Goal: Information Seeking & Learning: Learn about a topic

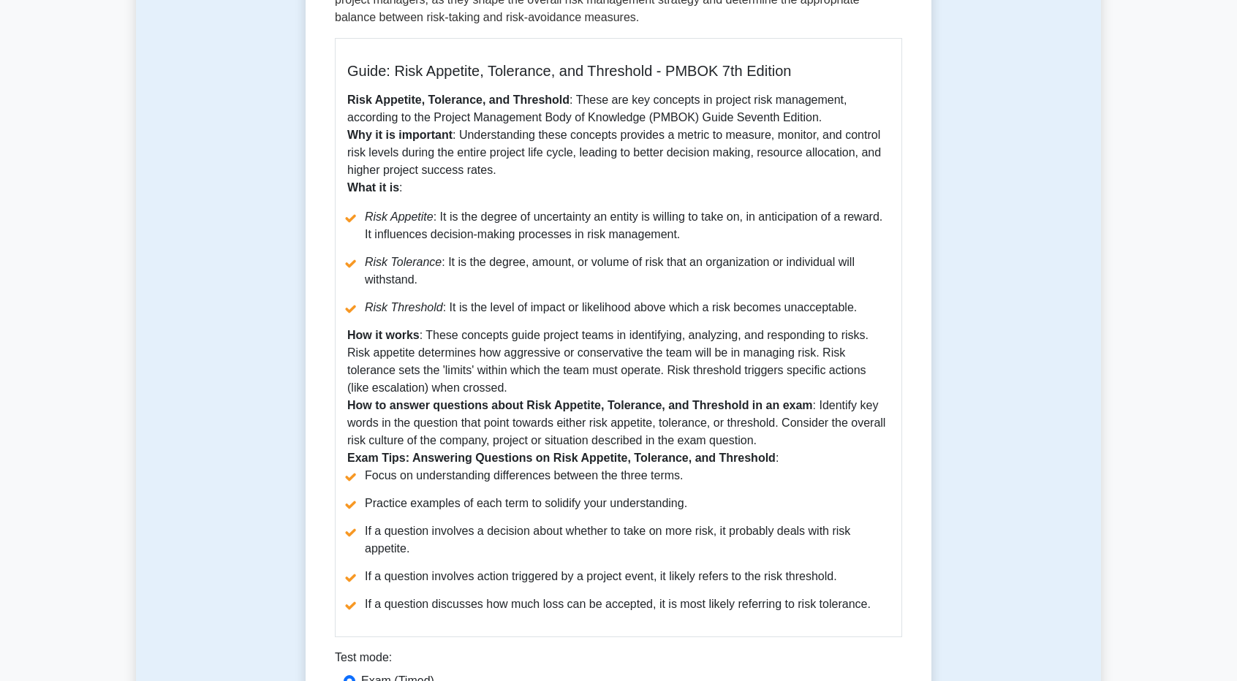
scroll to position [392, 0]
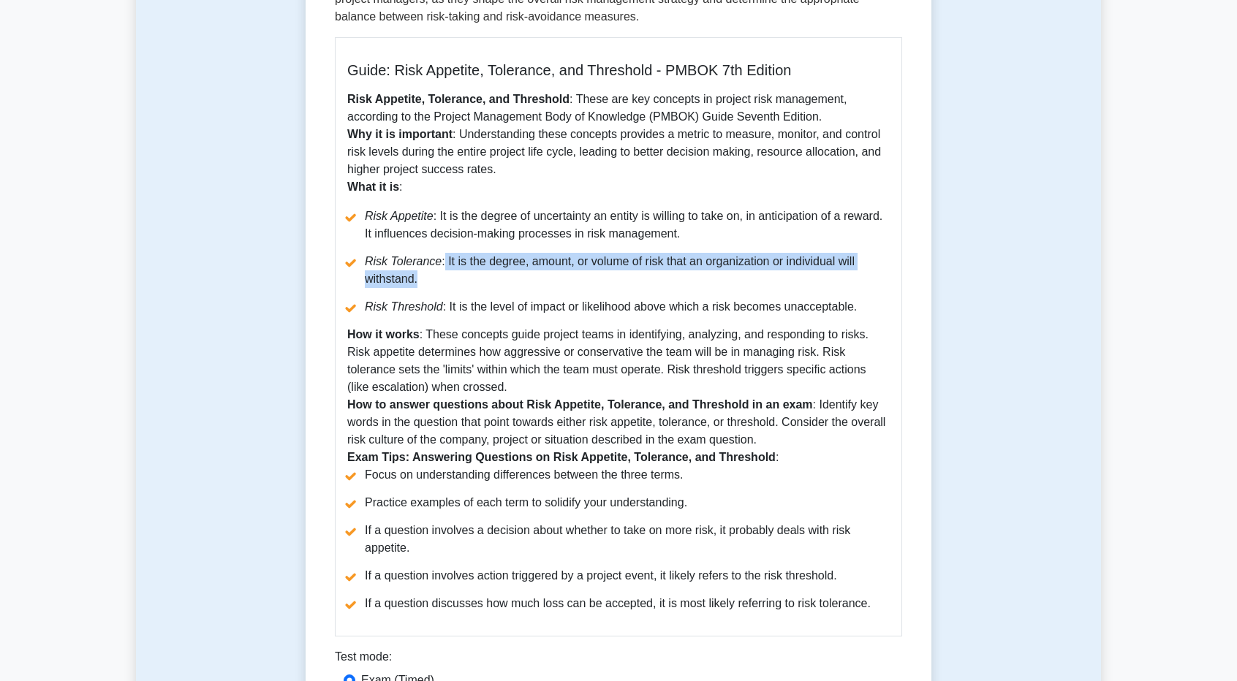
drag, startPoint x: 439, startPoint y: 264, endPoint x: 569, endPoint y: 280, distance: 131.1
click at [569, 280] on li "Risk Tolerance : It is the degree, amount, or volume of risk that an organizati…" at bounding box center [618, 270] width 542 height 35
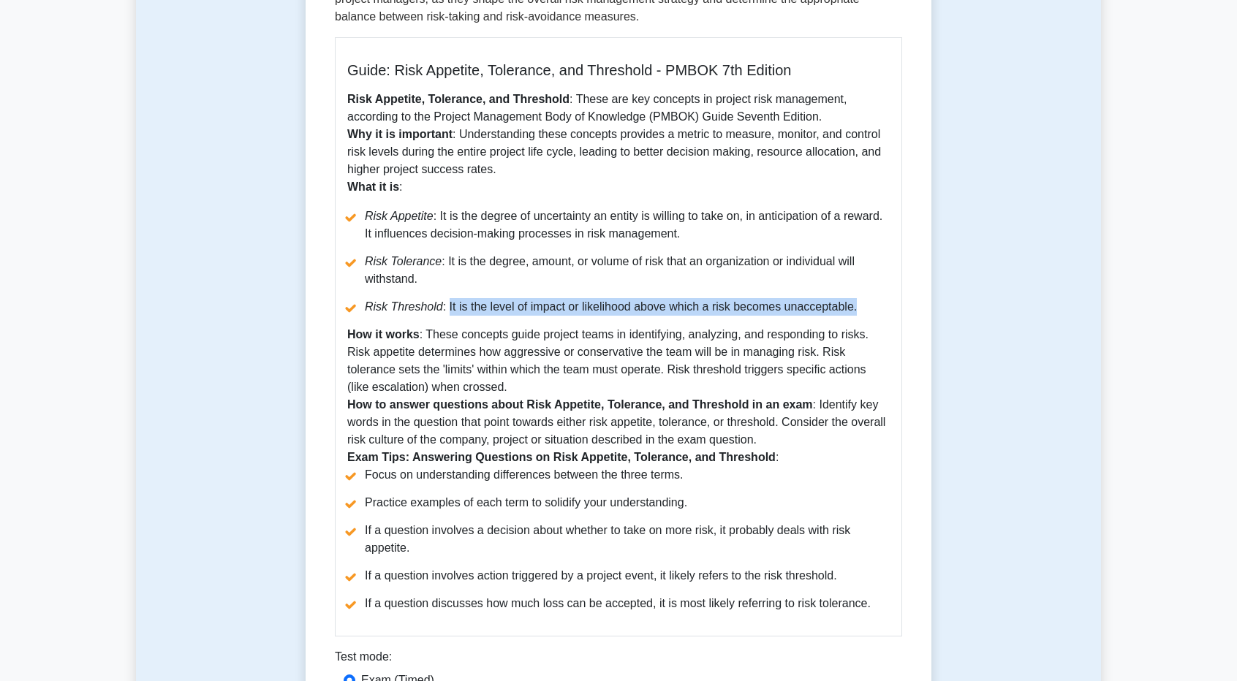
drag, startPoint x: 444, startPoint y: 311, endPoint x: 881, endPoint y: 311, distance: 437.1
click at [881, 311] on li "Risk Threshold : It is the level of impact or likelihood above which a risk bec…" at bounding box center [618, 307] width 542 height 18
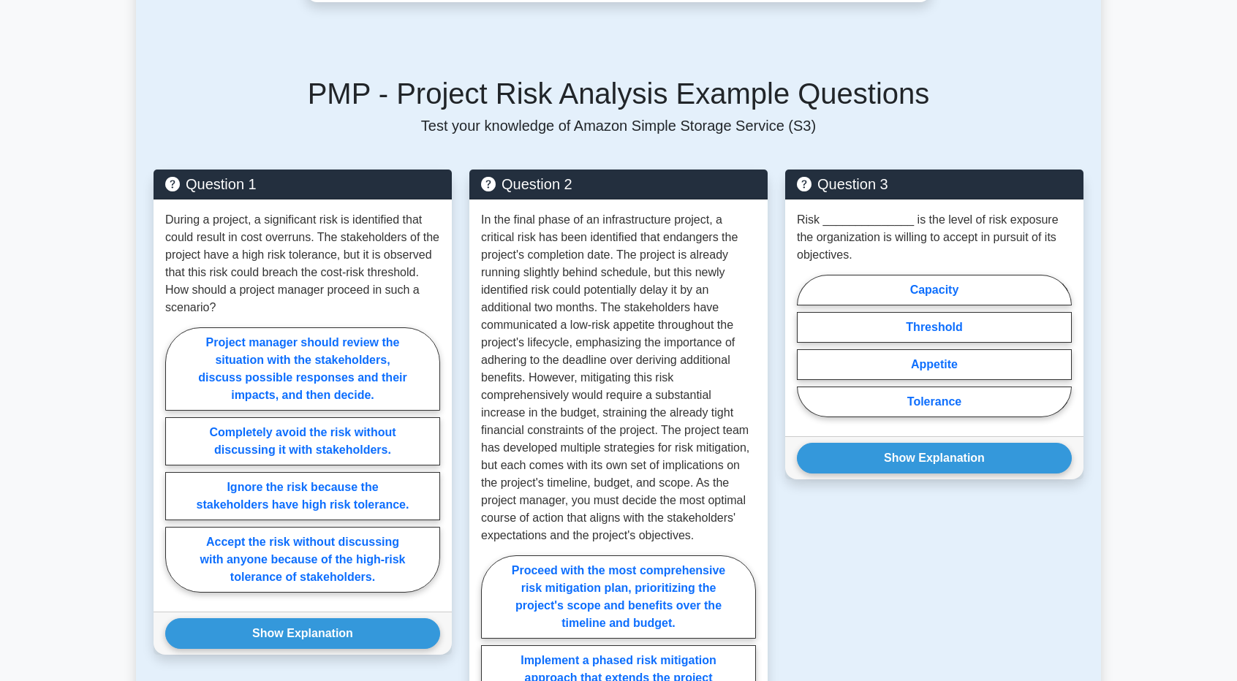
scroll to position [1187, 0]
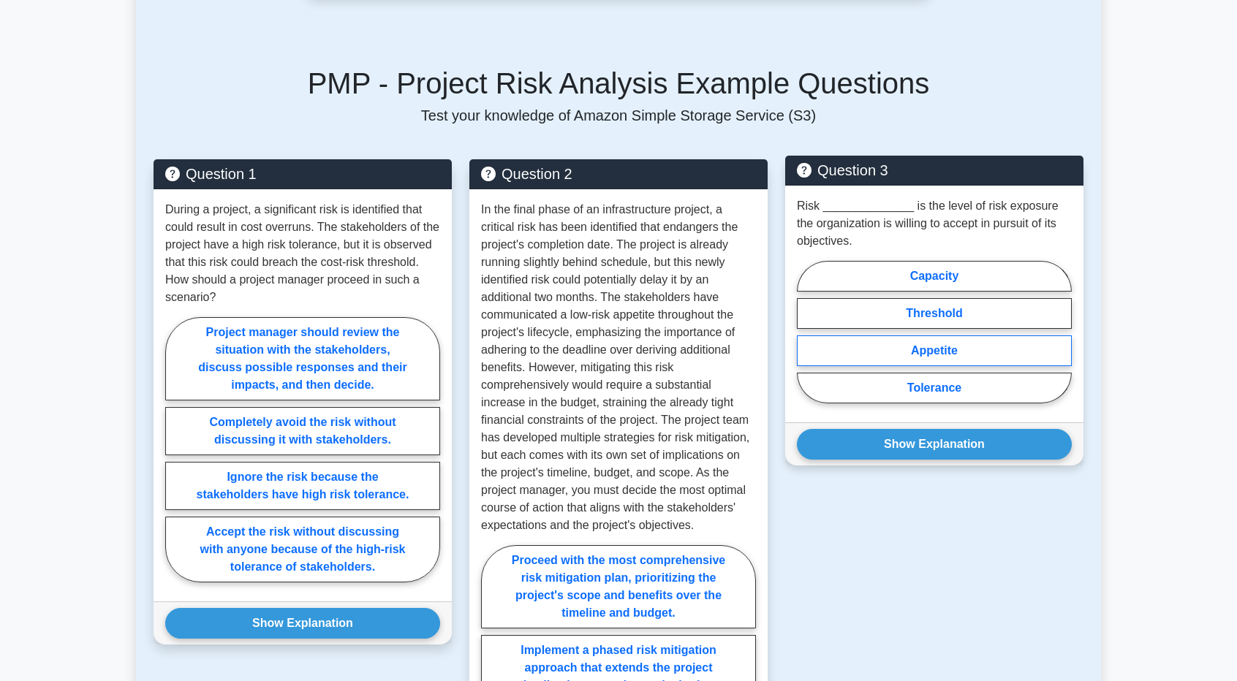
click at [941, 358] on label "Appetite" at bounding box center [934, 350] width 275 height 31
click at [806, 341] on input "Appetite" at bounding box center [802, 337] width 10 height 10
radio input "true"
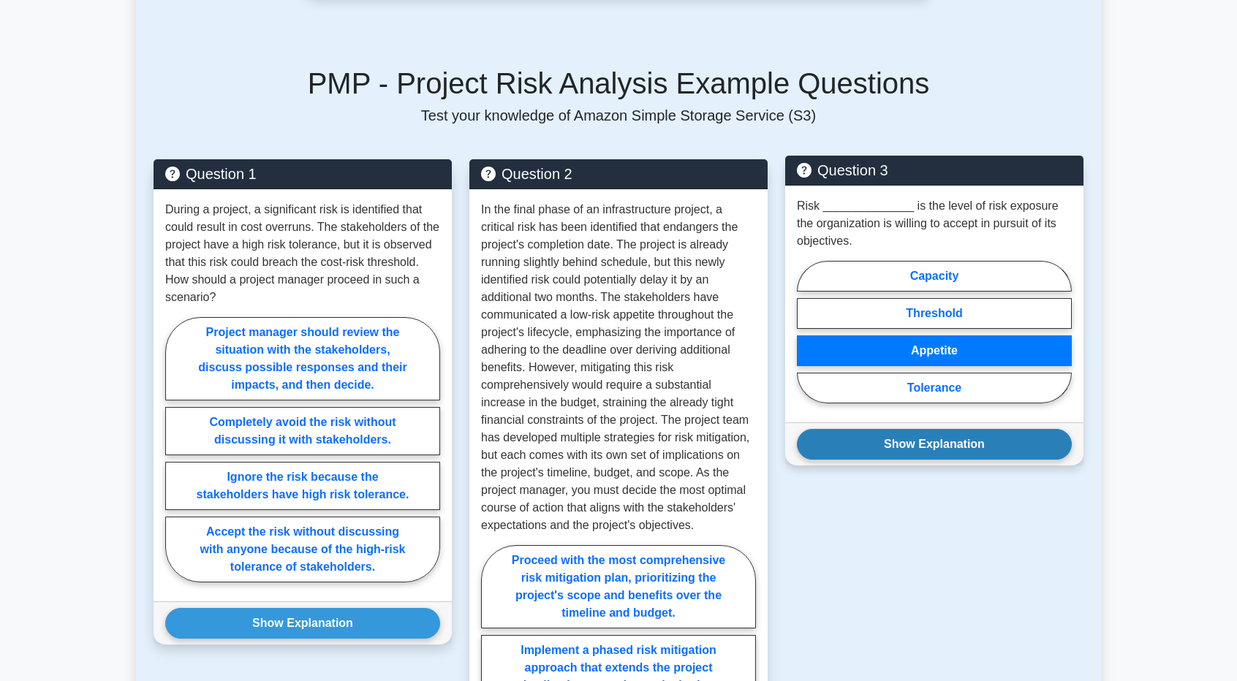
click at [942, 443] on button "Show Explanation" at bounding box center [934, 444] width 275 height 31
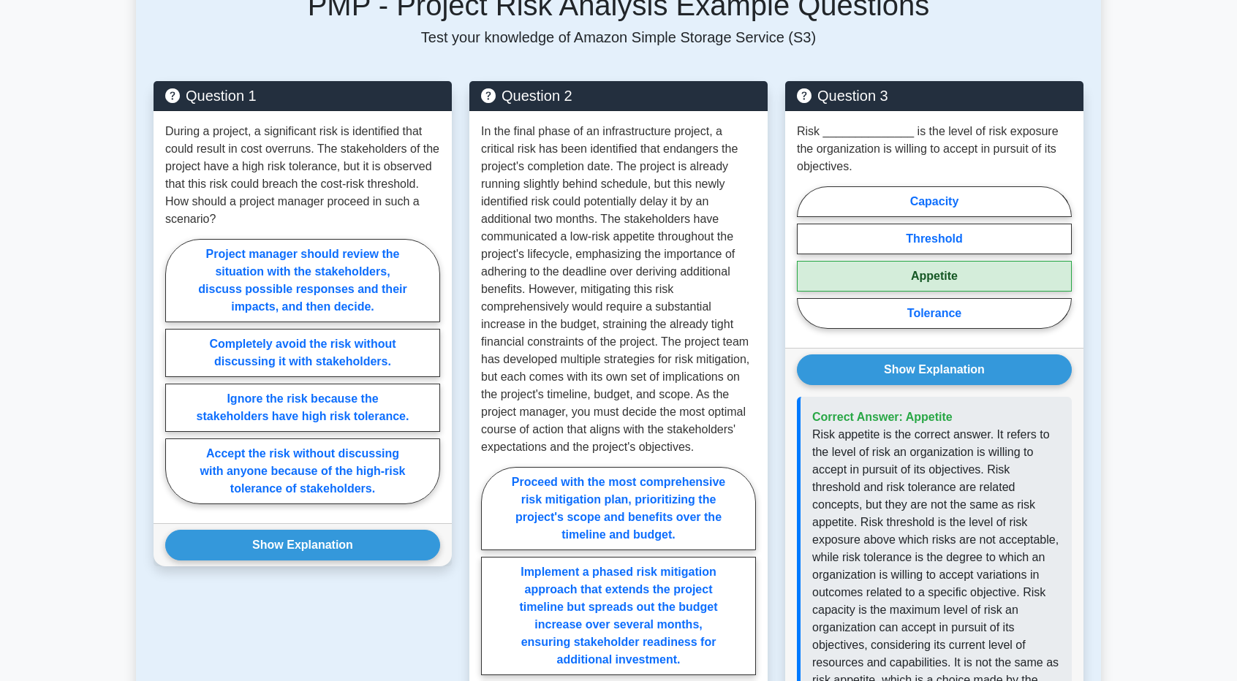
scroll to position [1266, 0]
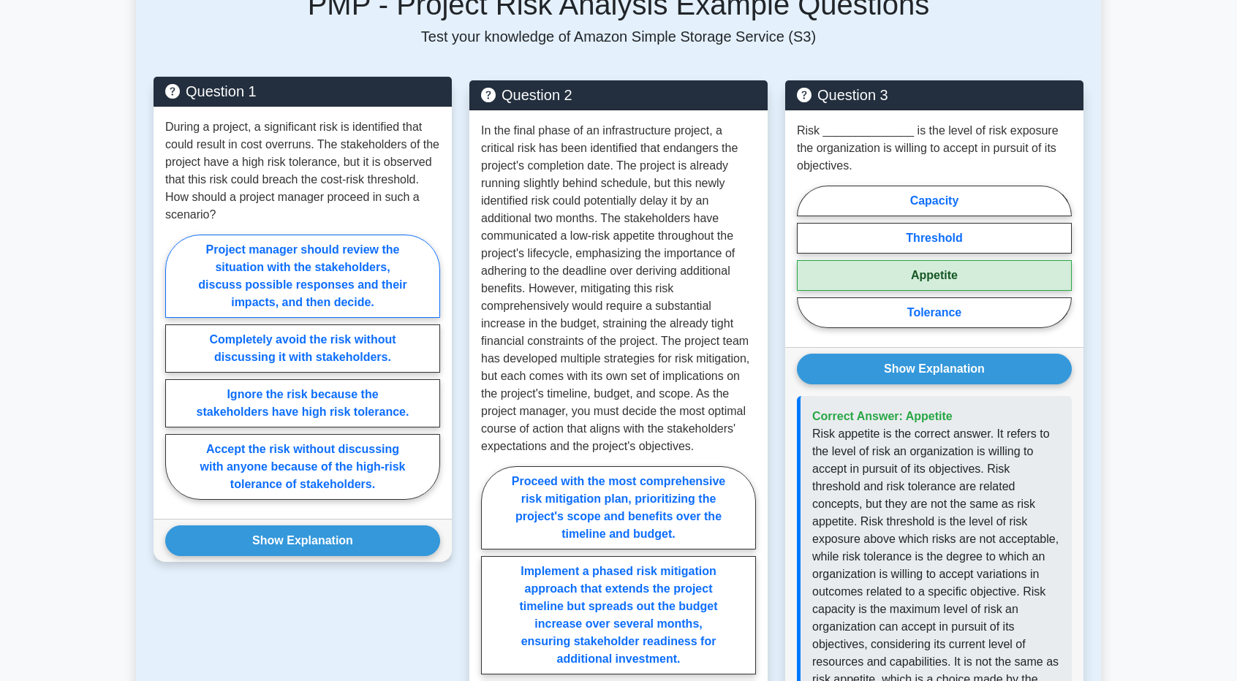
click at [393, 273] on label "Project manager should review the situation with the stakeholders, discuss poss…" at bounding box center [302, 276] width 275 height 83
click at [175, 367] on input "Project manager should review the situation with the stakeholders, discuss poss…" at bounding box center [170, 372] width 10 height 10
radio input "true"
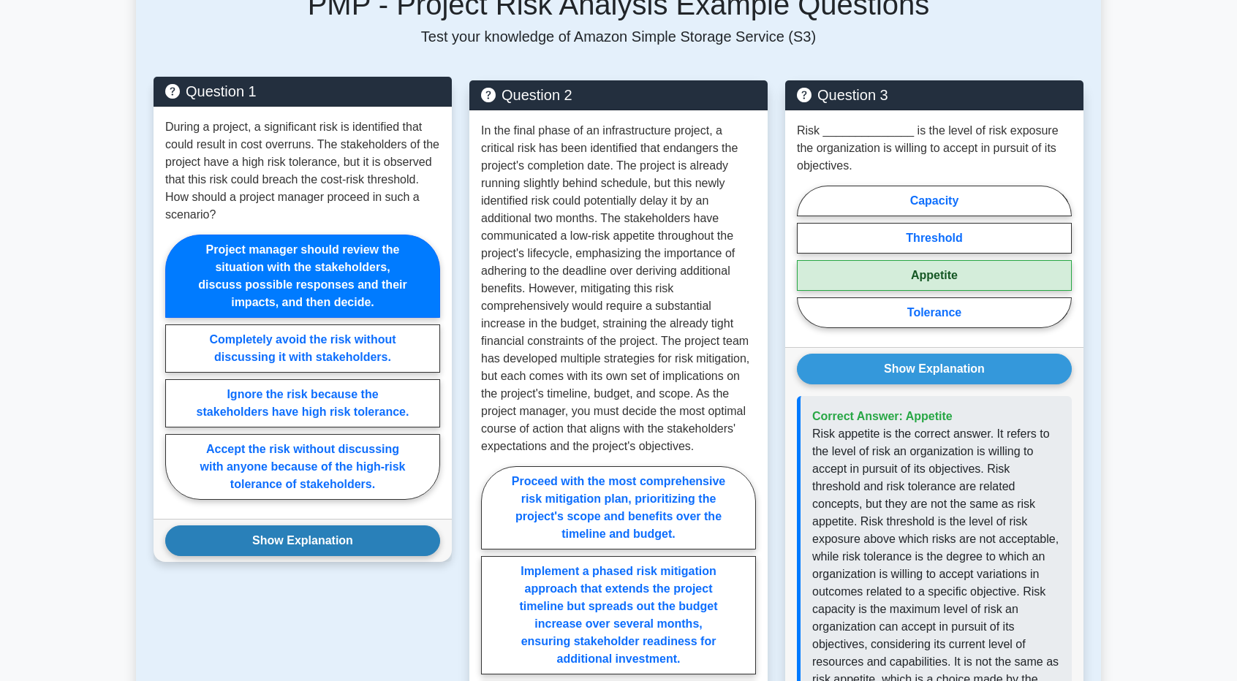
click at [280, 536] on button "Show Explanation" at bounding box center [302, 541] width 275 height 31
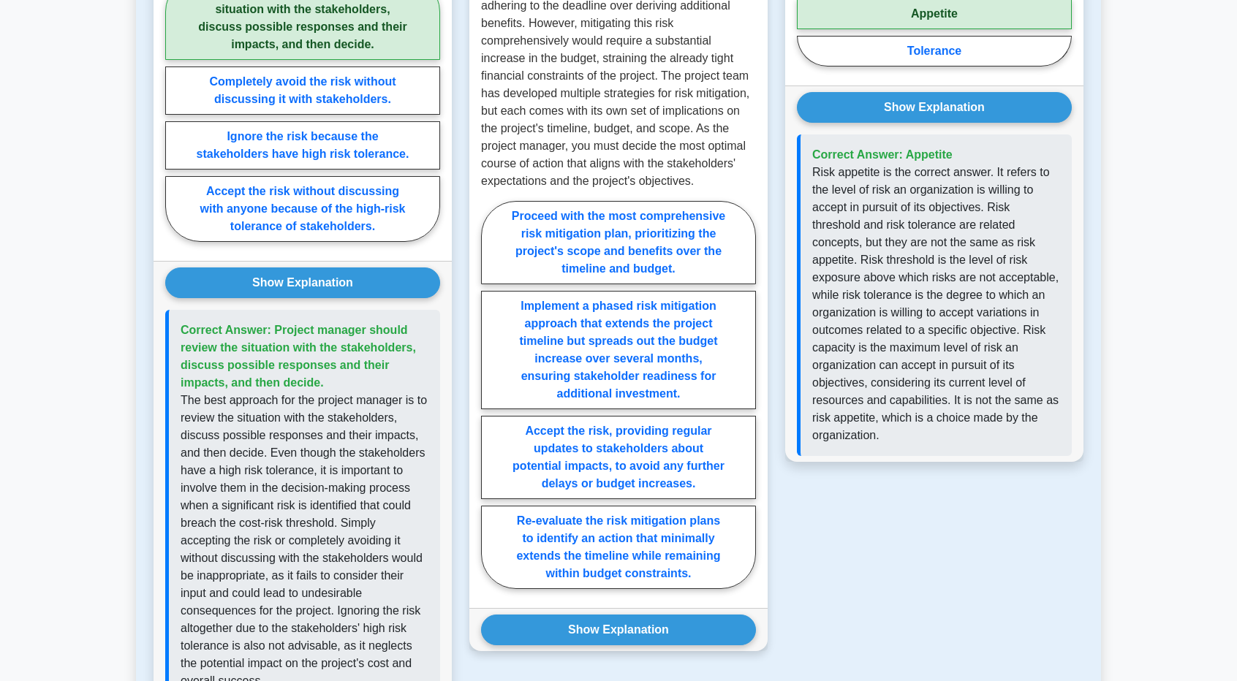
scroll to position [1530, 0]
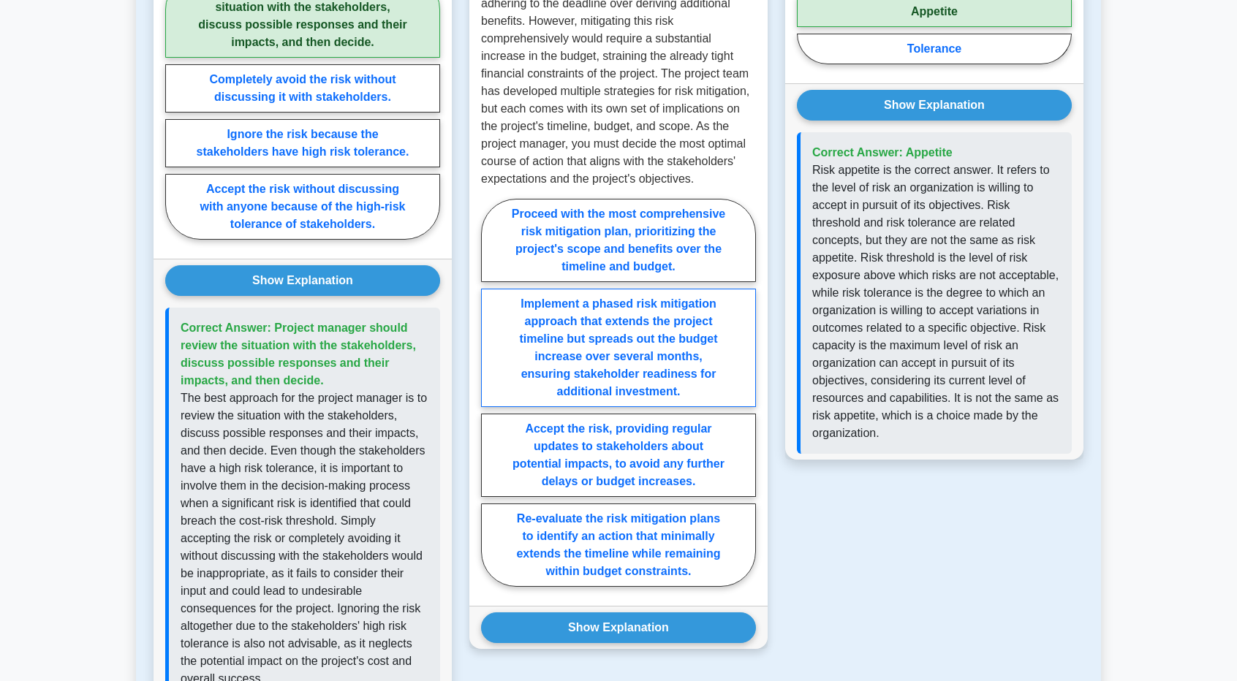
click at [636, 397] on label "Implement a phased risk mitigation approach that extends the project timeline b…" at bounding box center [618, 348] width 275 height 118
click at [490, 397] on input "Implement a phased risk mitigation approach that extends the project timeline b…" at bounding box center [486, 397] width 10 height 10
radio input "true"
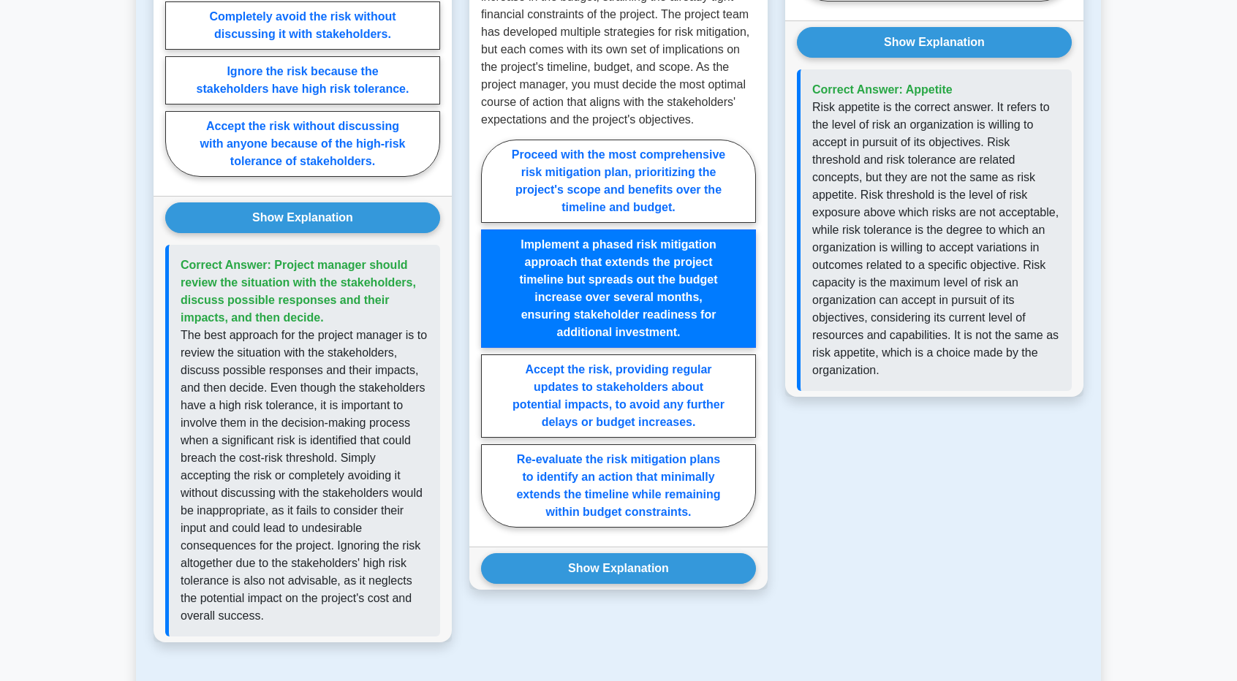
scroll to position [1596, 0]
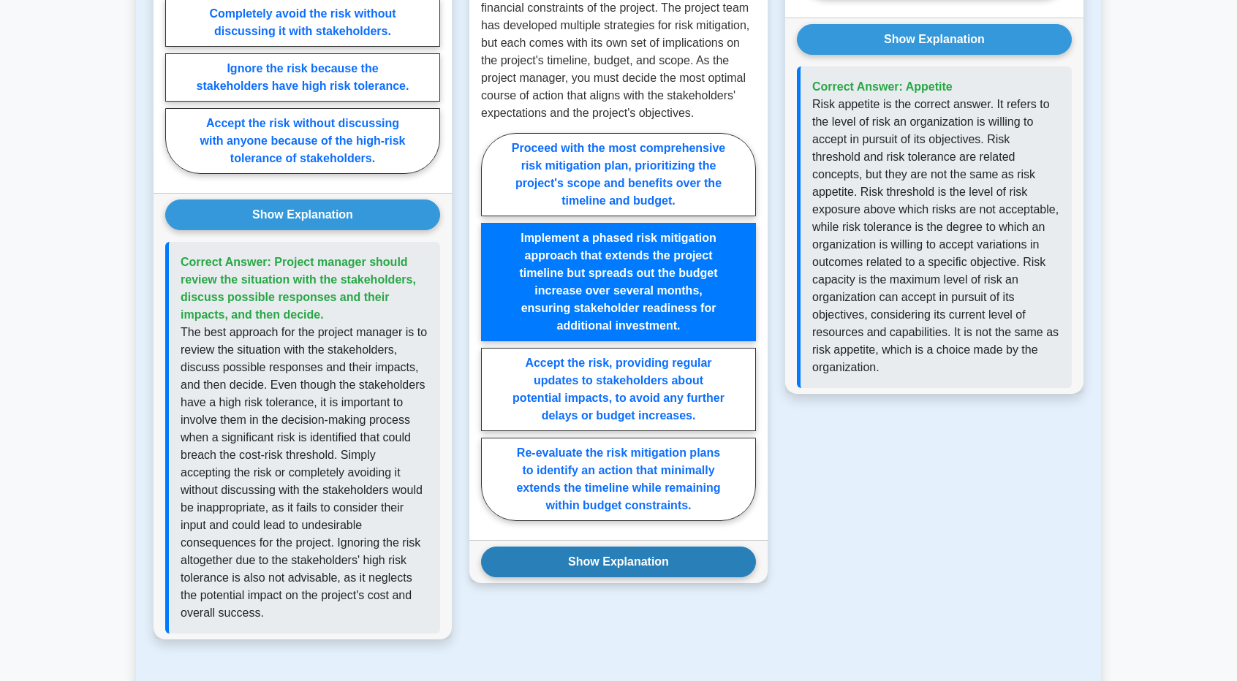
click at [660, 548] on button "Show Explanation" at bounding box center [618, 562] width 275 height 31
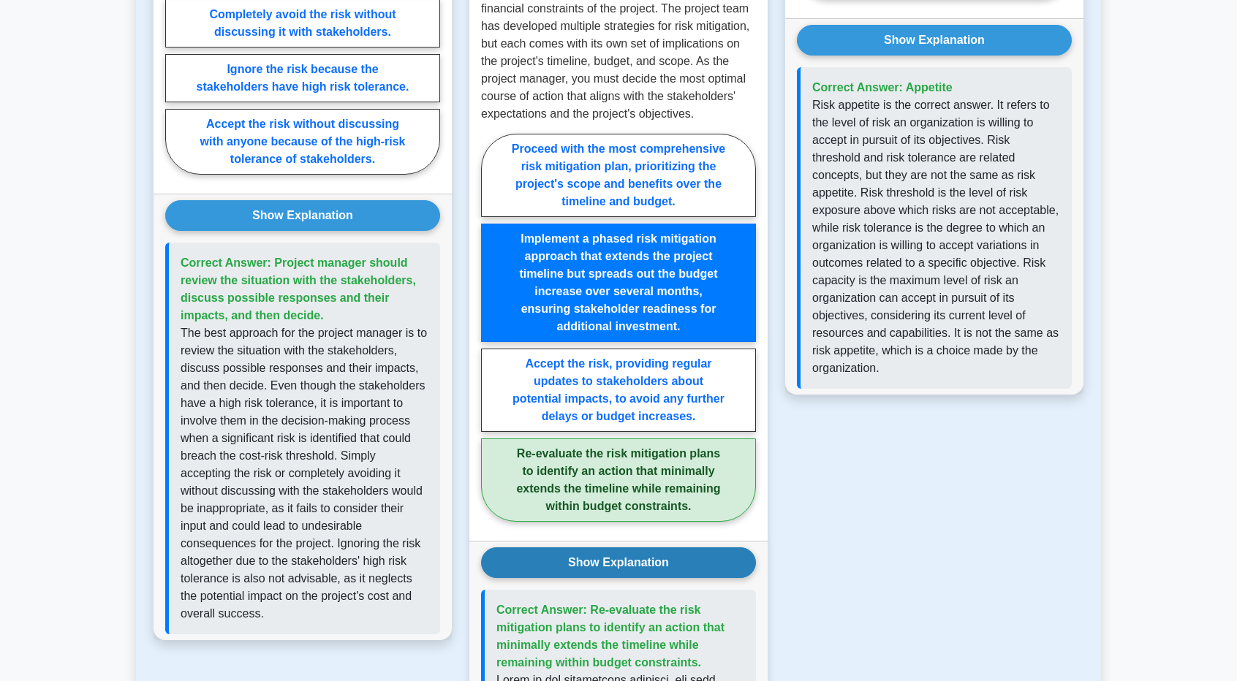
scroll to position [1620, 0]
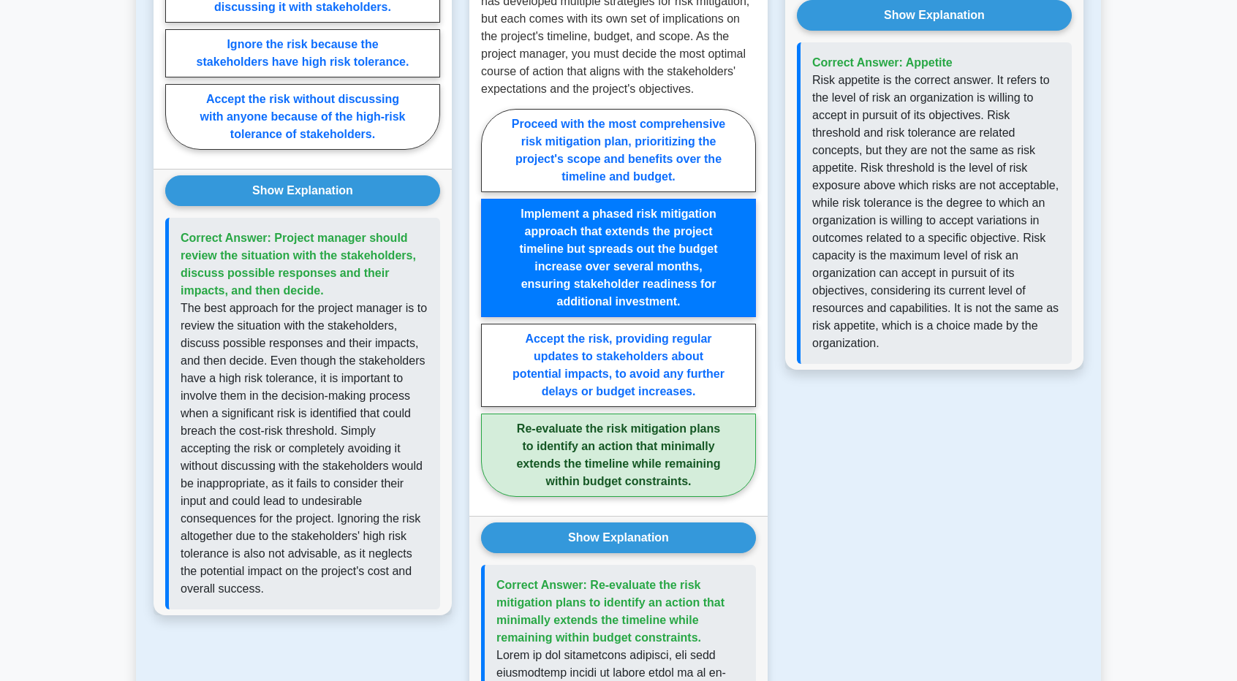
click at [642, 467] on label "Re-evaluate the risk mitigation plans to identify an action that minimally exte…" at bounding box center [618, 455] width 275 height 83
click at [490, 312] on input "Re-evaluate the risk mitigation plans to identify an action that minimally exte…" at bounding box center [486, 308] width 10 height 10
radio input "true"
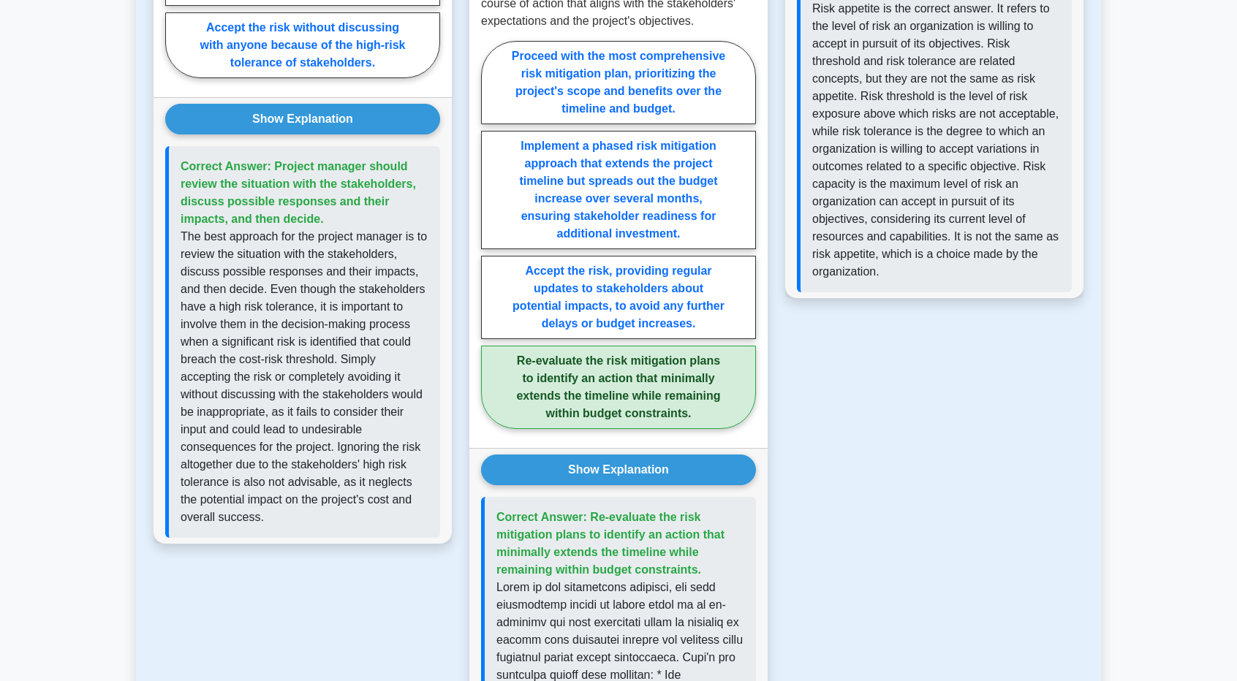
scroll to position [1692, 0]
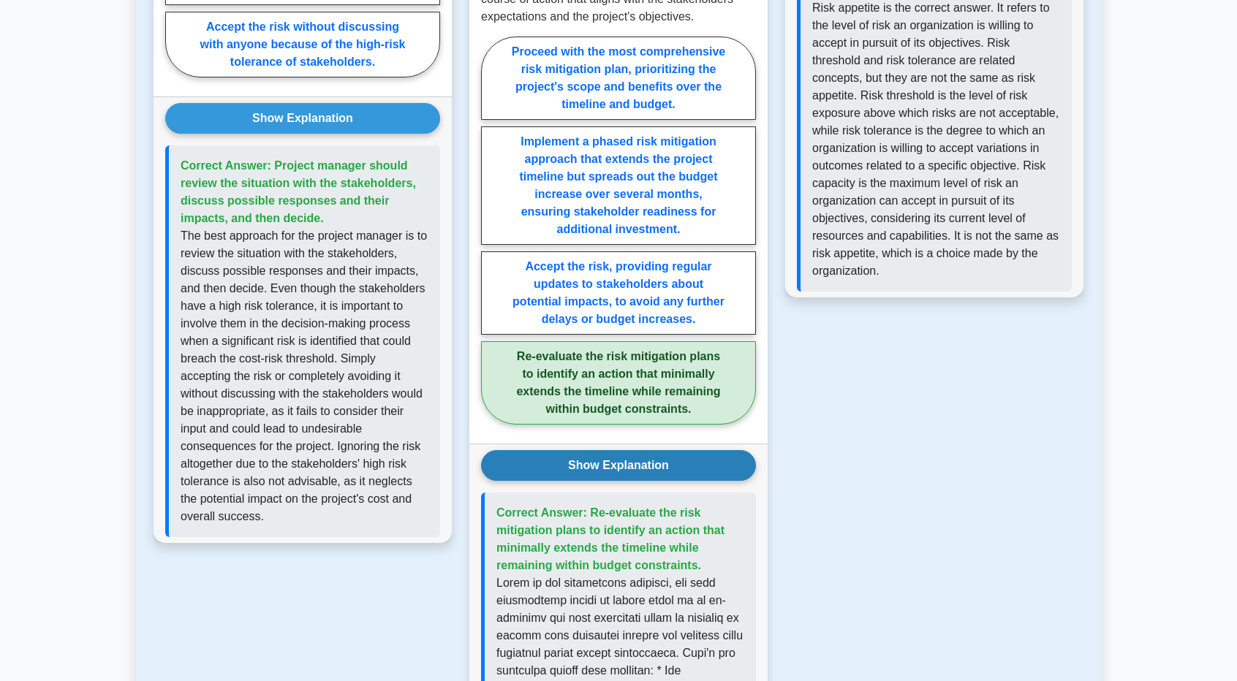
click at [665, 467] on button "Show Explanation" at bounding box center [618, 465] width 275 height 31
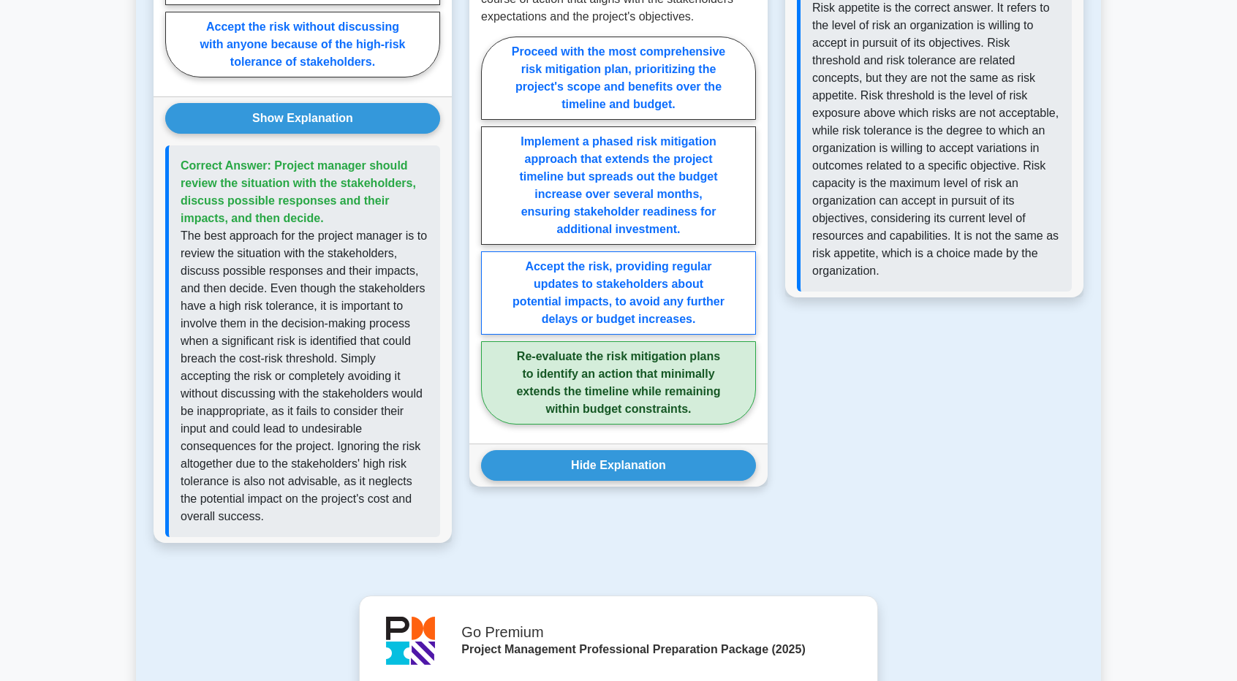
click at [670, 323] on label "Accept the risk, providing regular updates to stakeholders about potential impa…" at bounding box center [618, 292] width 275 height 83
click at [490, 240] on input "Accept the risk, providing regular updates to stakeholders about potential impa…" at bounding box center [486, 235] width 10 height 10
radio input "true"
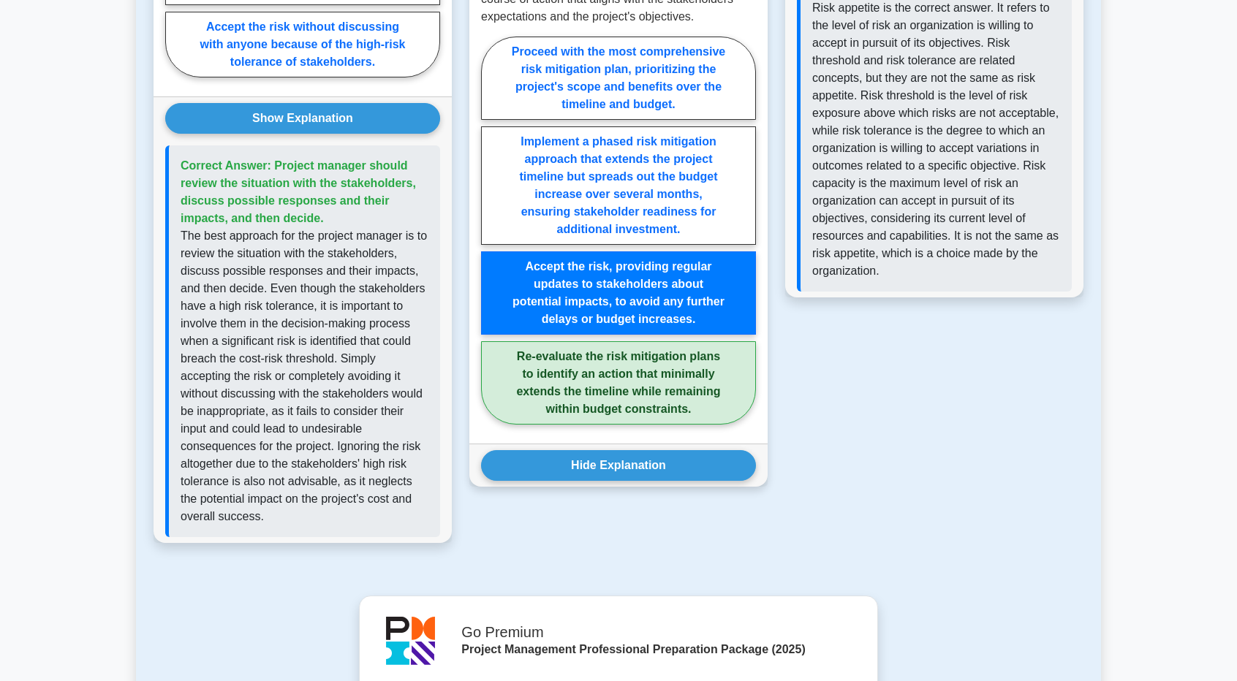
click at [636, 368] on label "Re-evaluate the risk mitigation plans to identify an action that minimally exte…" at bounding box center [618, 382] width 275 height 83
click at [490, 240] on input "Re-evaluate the risk mitigation plans to identify an action that minimally exte…" at bounding box center [486, 235] width 10 height 10
radio input "true"
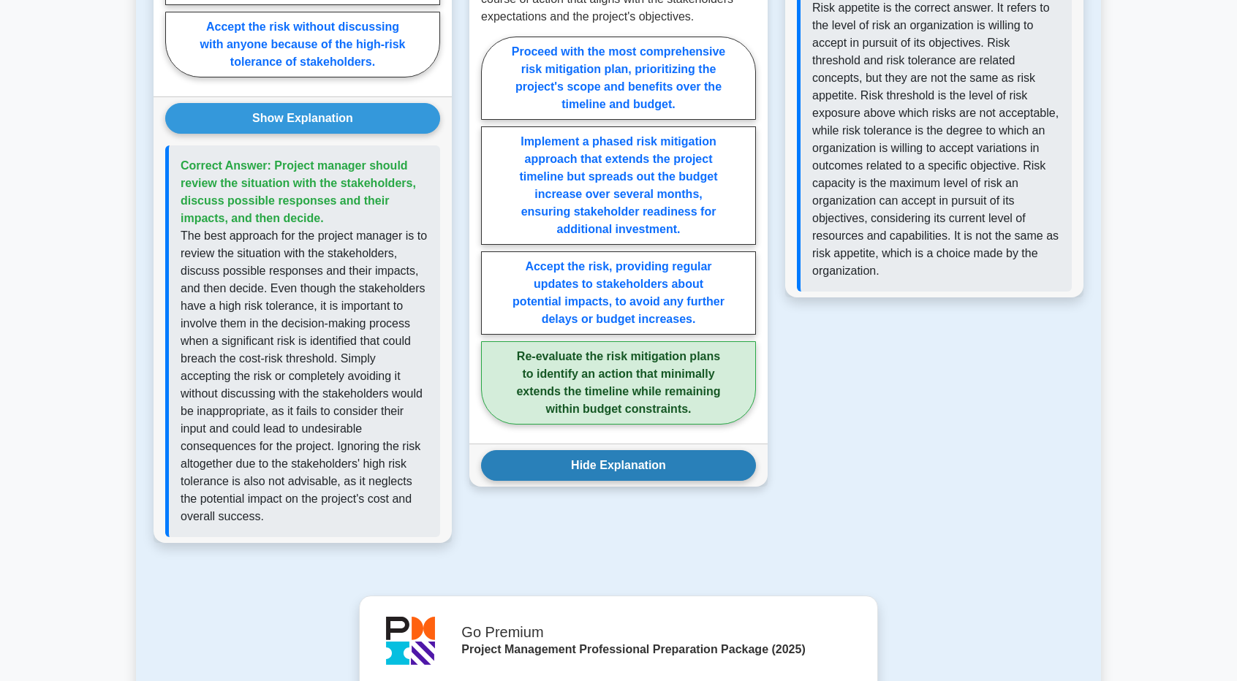
click at [626, 455] on button "Hide Explanation" at bounding box center [618, 465] width 275 height 31
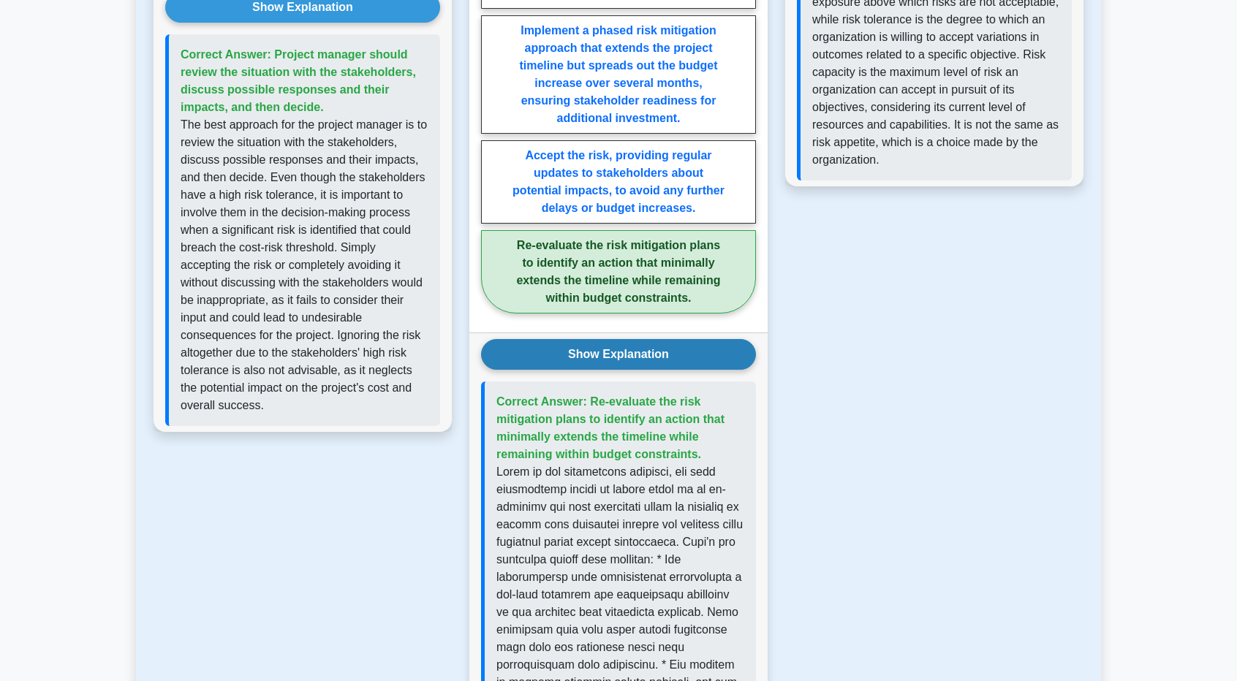
scroll to position [1880, 0]
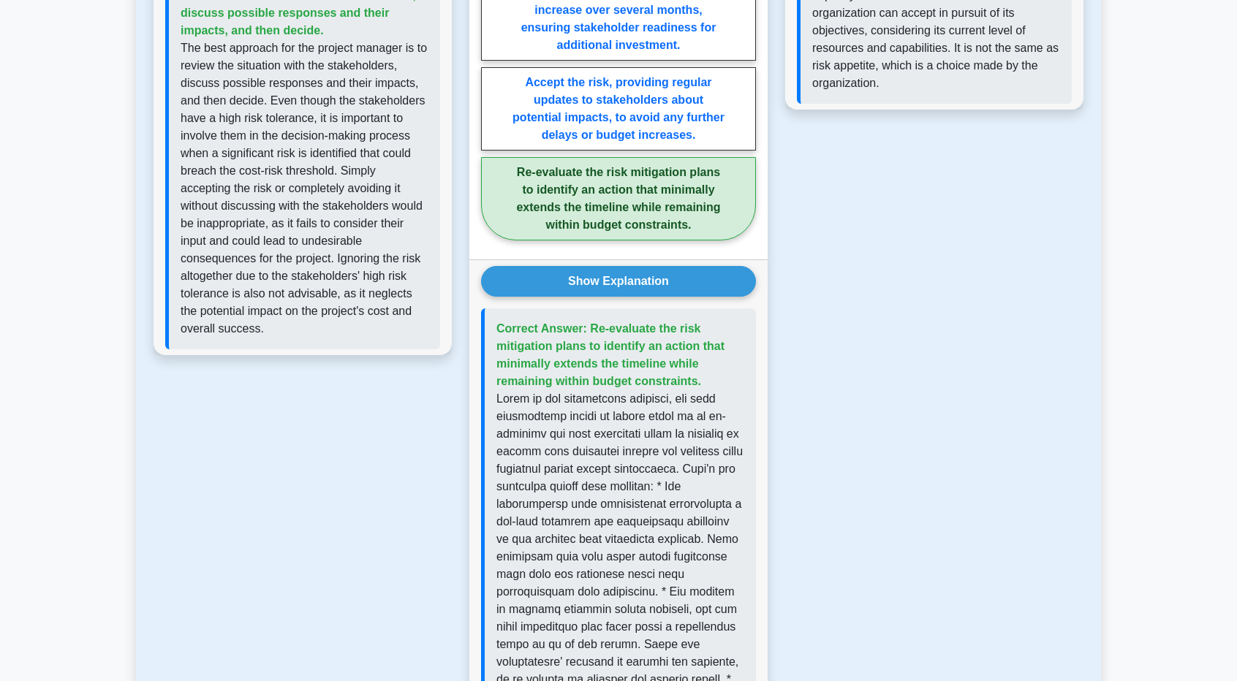
drag, startPoint x: 332, startPoint y: 7, endPoint x: 105, endPoint y: 55, distance: 231.7
click at [105, 55] on main "Back to Project Risk Analysis Risk Appetite, Tolerance, and Threshold 5 minutes…" at bounding box center [618, 25] width 1237 height 3716
